Goal: Transaction & Acquisition: Download file/media

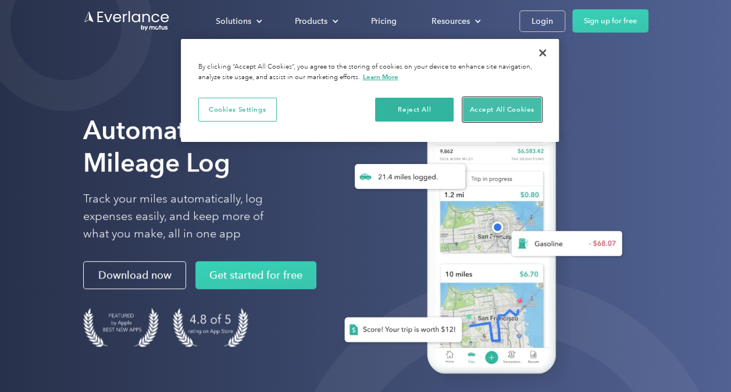
click at [485, 104] on button "Accept All Cookies" at bounding box center [502, 110] width 79 height 24
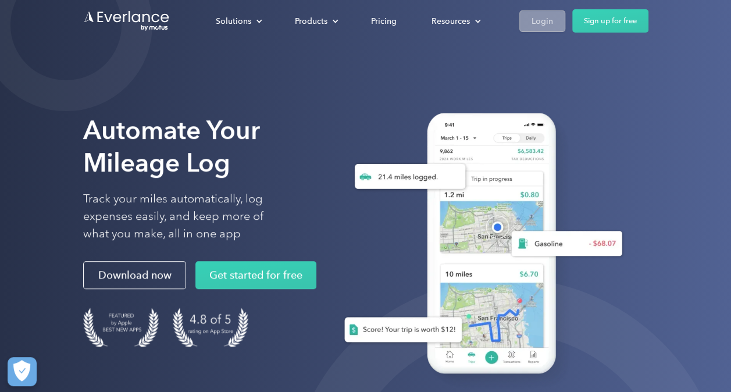
click at [539, 22] on div "Login" at bounding box center [543, 21] width 22 height 15
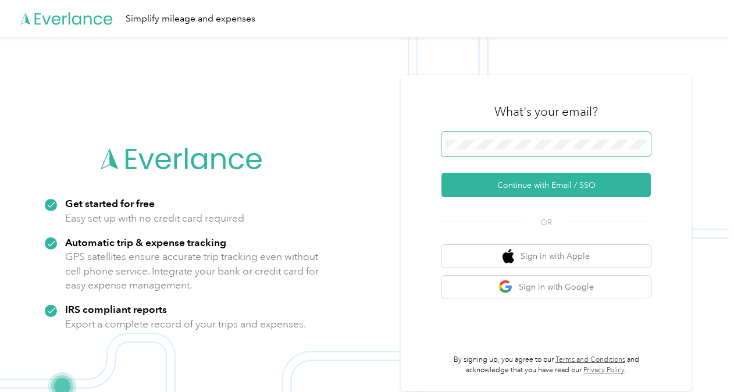
click at [448, 140] on span at bounding box center [546, 144] width 209 height 24
click at [455, 141] on span at bounding box center [546, 144] width 209 height 24
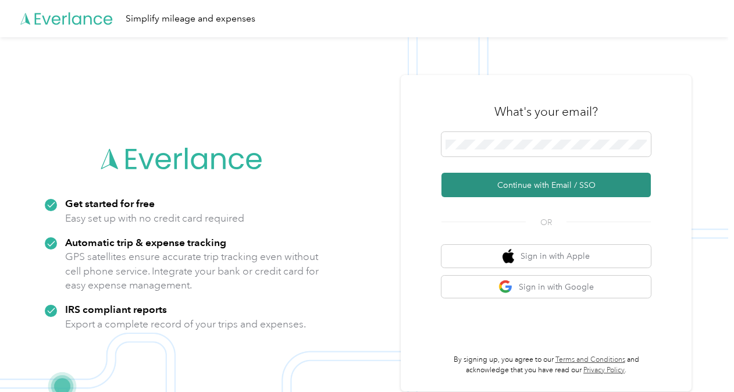
click at [555, 184] on button "Continue with Email / SSO" at bounding box center [546, 185] width 209 height 24
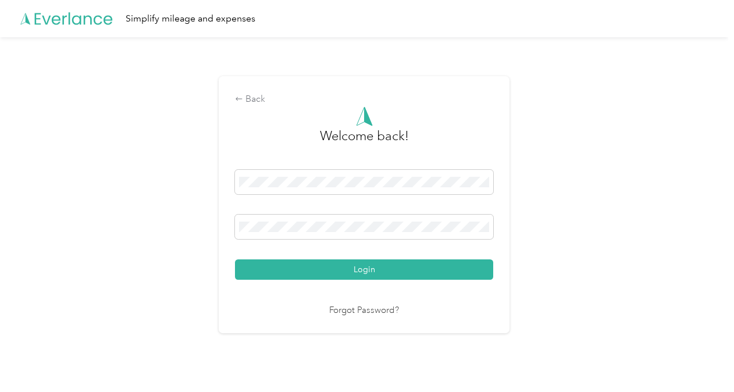
click at [582, 164] on div "Back Welcome back! Login Forgot Password?" at bounding box center [364, 209] width 728 height 345
click at [351, 269] on button "Login" at bounding box center [364, 269] width 258 height 20
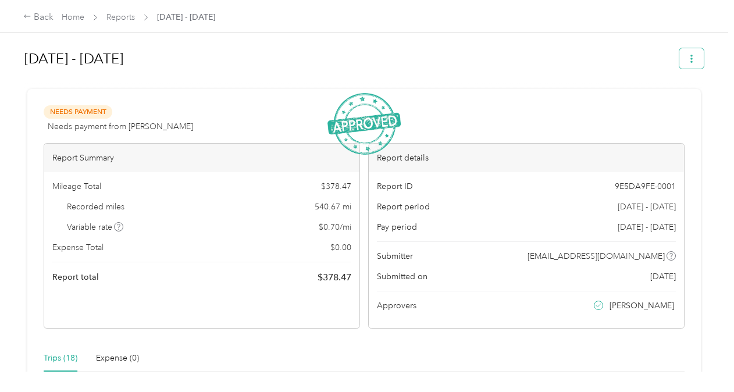
click at [691, 55] on icon "button" at bounding box center [692, 59] width 2 height 8
click at [650, 99] on span "Download" at bounding box center [655, 101] width 38 height 12
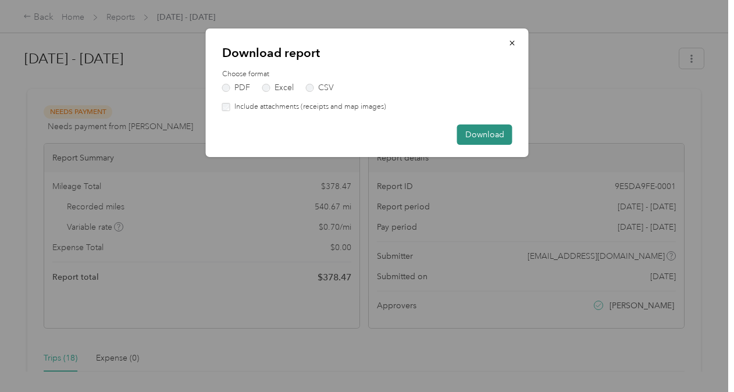
click at [481, 134] on button "Download" at bounding box center [484, 134] width 55 height 20
